Goal: Task Accomplishment & Management: Complete application form

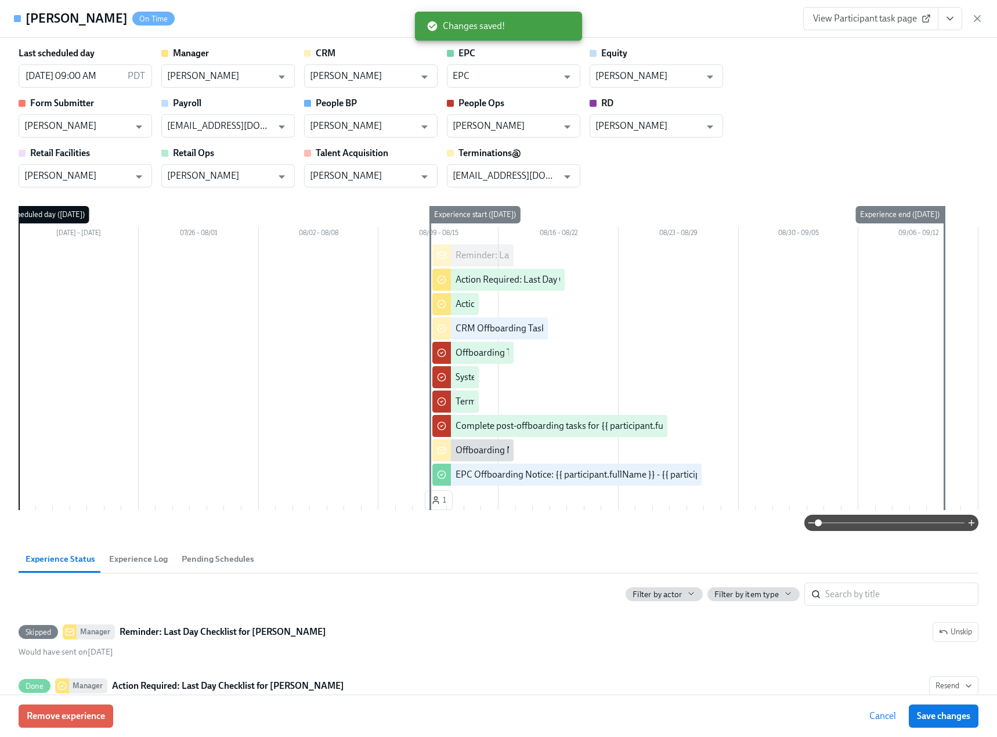
scroll to position [0, 7308]
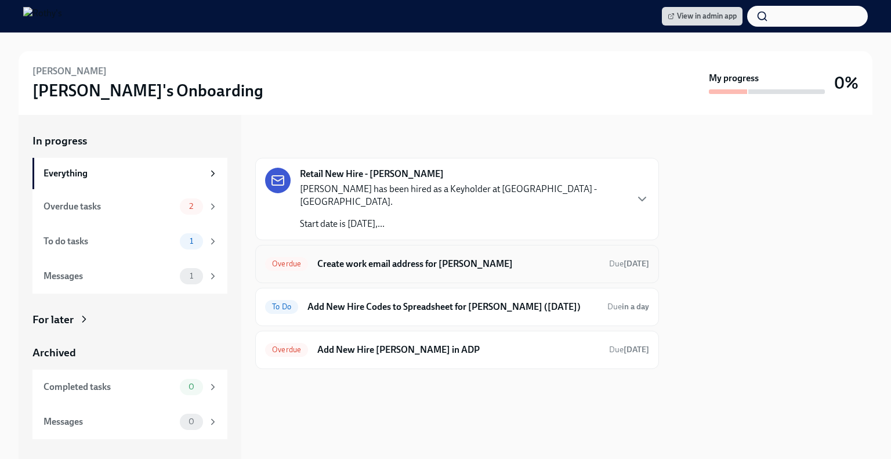
click at [401, 258] on h6 "Create work email address for [PERSON_NAME]" at bounding box center [458, 264] width 283 height 13
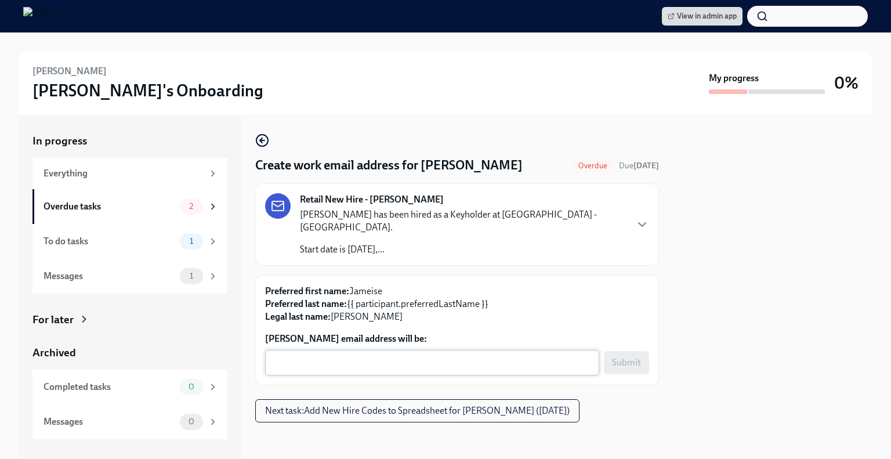
click at [350, 356] on textarea "Jameise Jones's email address will be:" at bounding box center [432, 363] width 320 height 14
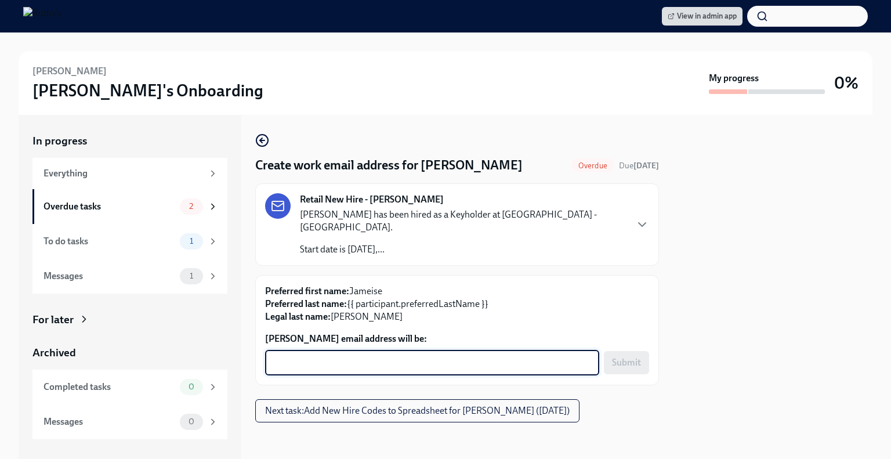
paste textarea "JameiseJones@rothys.com"
type textarea "JameiseJones@rothys.com"
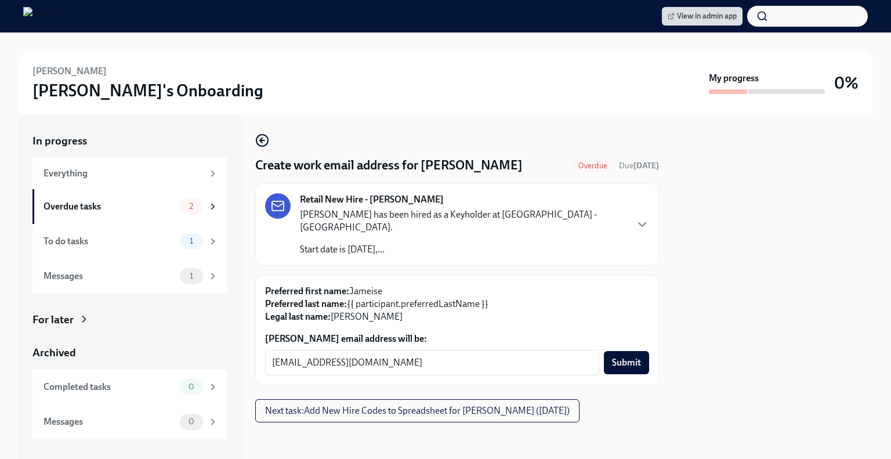
click at [622, 357] on span "Submit" at bounding box center [626, 363] width 29 height 12
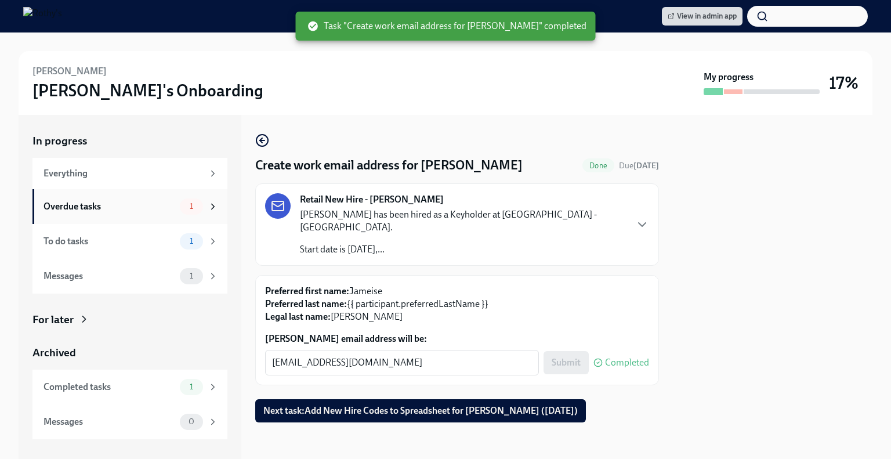
click at [172, 214] on div "Overdue tasks 1" at bounding box center [131, 206] width 175 height 16
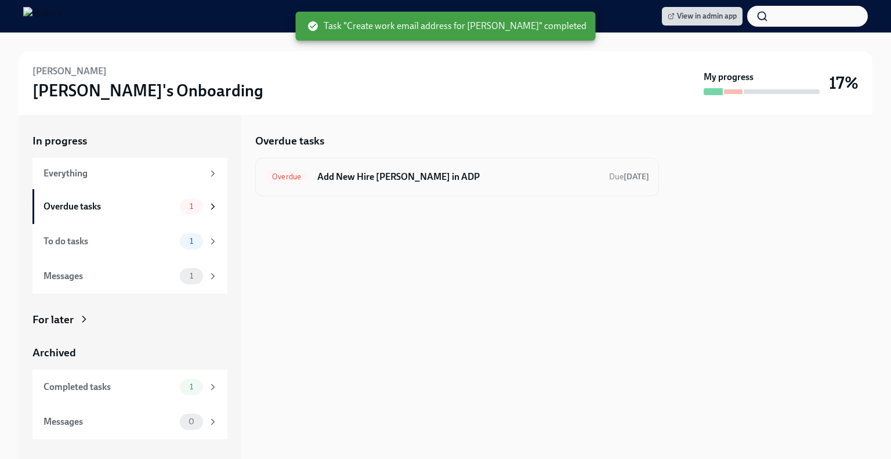
click at [385, 183] on div "Overdue Add New Hire Jameise Jones in ADP Due 5 days ago" at bounding box center [457, 177] width 384 height 19
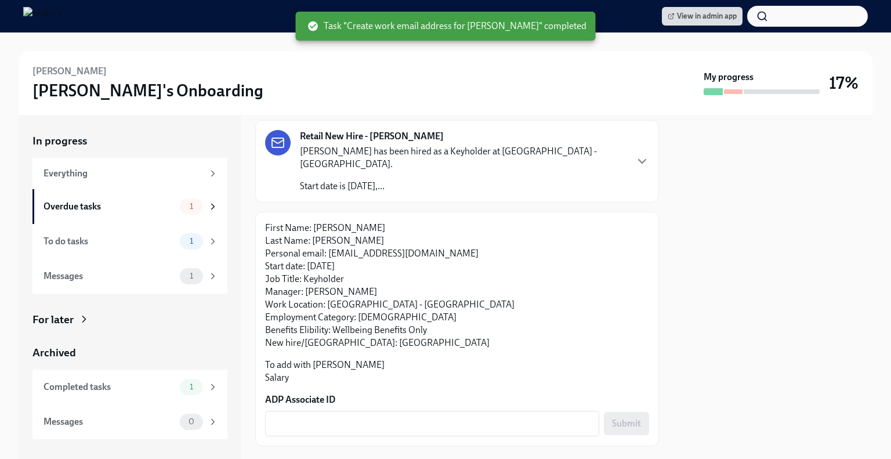
scroll to position [74, 0]
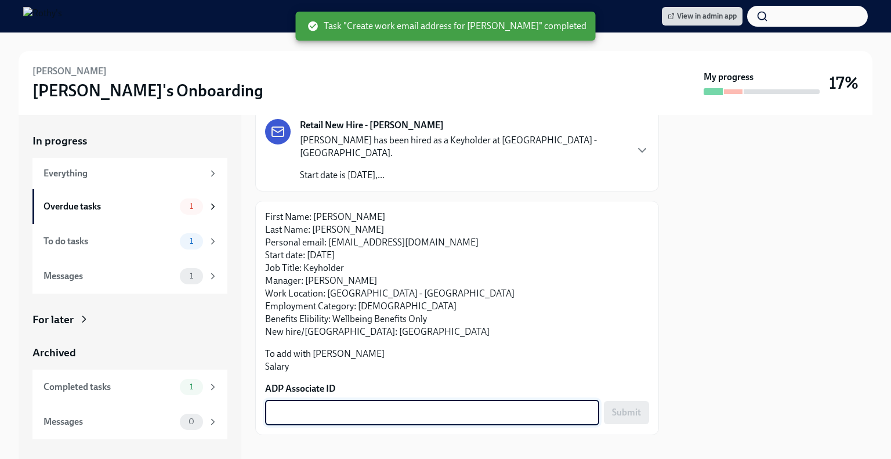
click at [309, 405] on textarea "ADP Associate ID" at bounding box center [432, 412] width 320 height 14
paste textarea "CZ9DUWW5F"
type textarea "CZ9DUWW5F"
click at [626, 407] on span "Submit" at bounding box center [626, 413] width 29 height 12
